Goal: Task Accomplishment & Management: Manage account settings

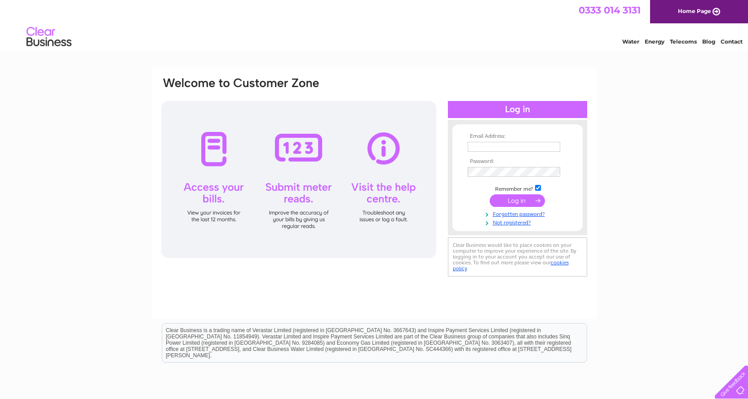
type input "info@merseytuning.co.uk"
click at [517, 201] on input "submit" at bounding box center [516, 200] width 55 height 13
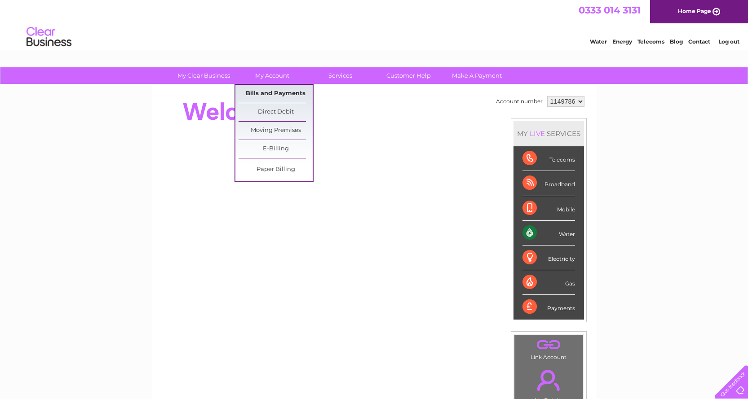
click at [267, 89] on link "Bills and Payments" at bounding box center [275, 94] width 74 height 18
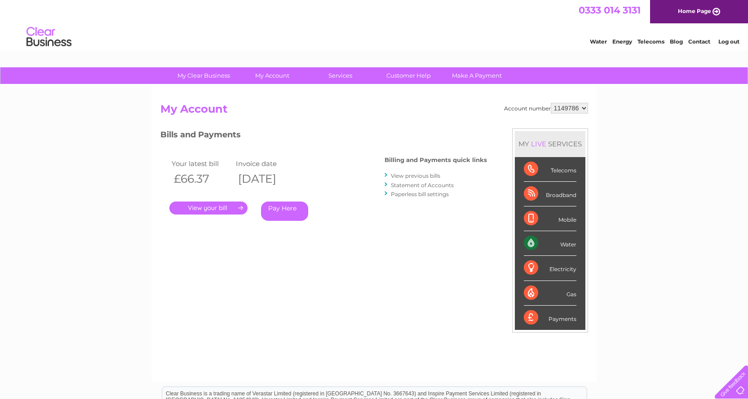
click at [212, 208] on link "." at bounding box center [208, 208] width 78 height 13
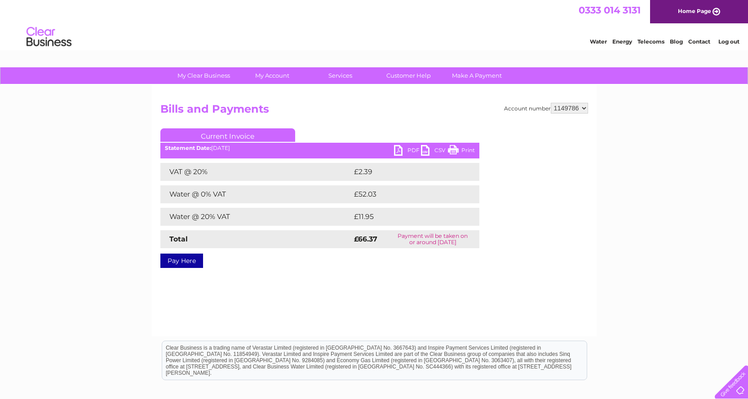
click at [406, 147] on link "PDF" at bounding box center [407, 151] width 27 height 13
